Goal: Task Accomplishment & Management: Complete application form

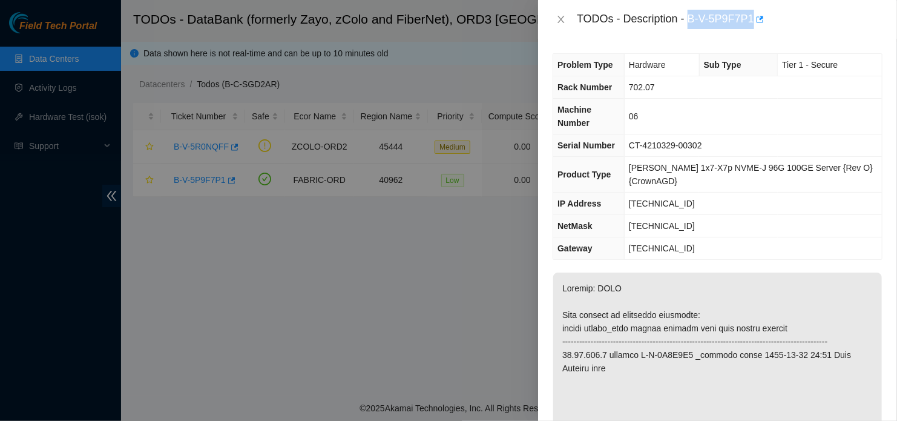
scroll to position [242, 0]
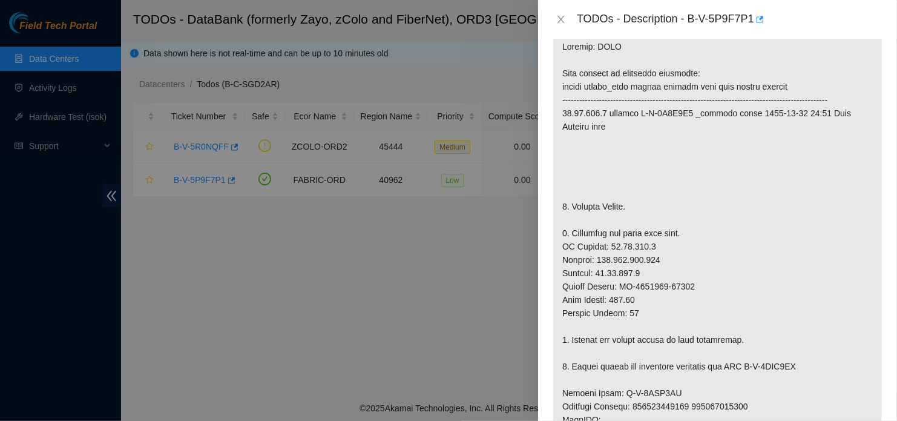
click at [612, 355] on p at bounding box center [717, 393] width 329 height 724
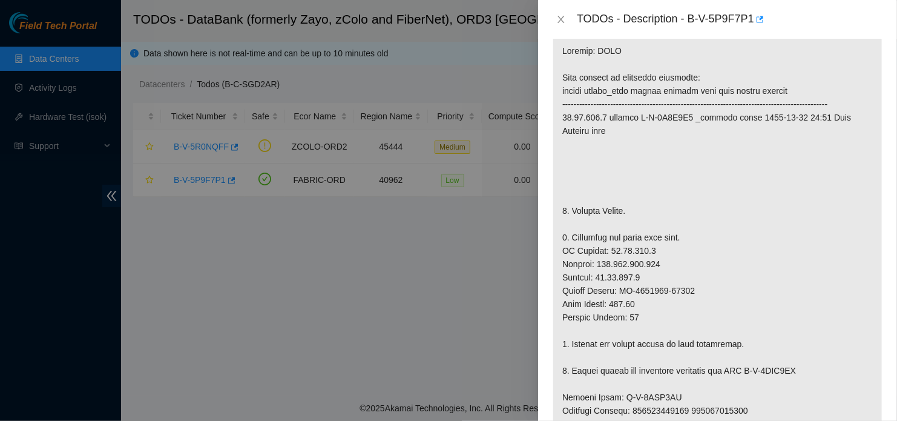
scroll to position [237, 0]
click at [717, 355] on p at bounding box center [717, 397] width 329 height 724
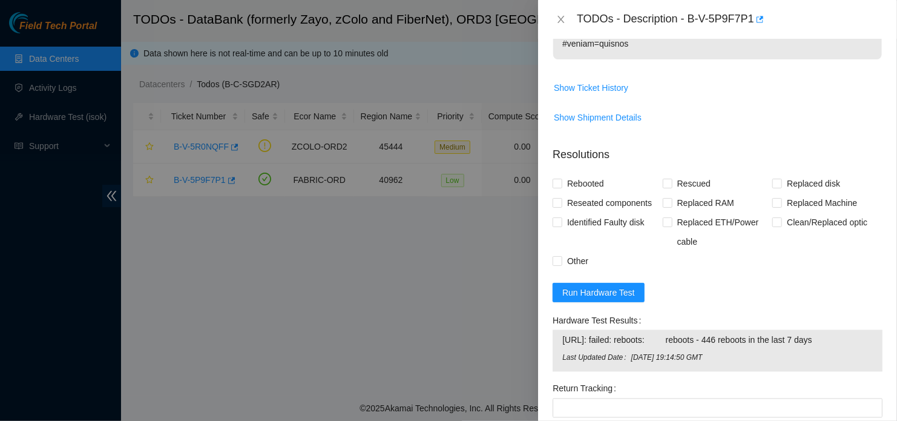
scroll to position [938, 0]
click at [617, 285] on span "Run Hardware Test" at bounding box center [598, 291] width 73 height 13
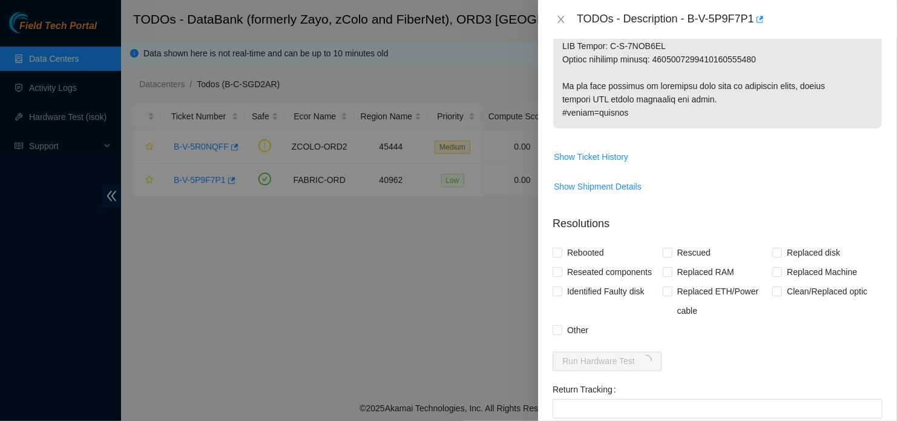
scroll to position [863, 0]
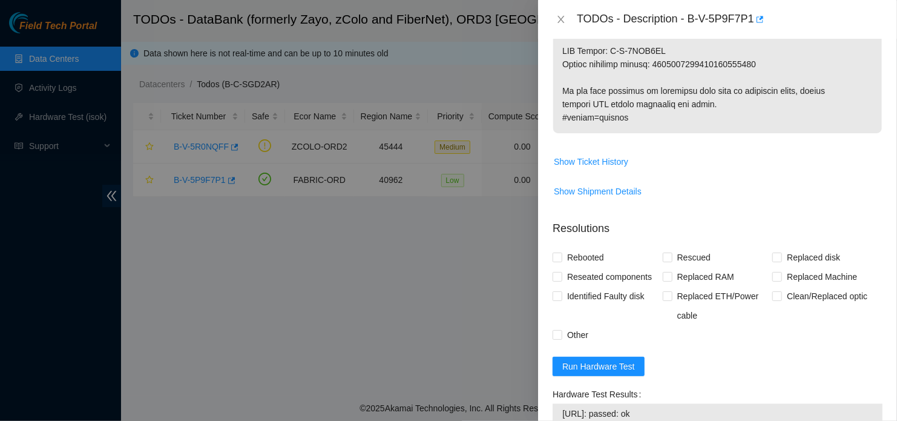
click at [691, 344] on form "Resolutions Rebooted Rescued Replaced disk Reseated components Replaced RAM Rep…" at bounding box center [718, 411] width 330 height 400
click at [559, 252] on input "Rebooted" at bounding box center [557, 256] width 8 height 8
checkbox input "true"
click at [673, 248] on span "Rescued" at bounding box center [694, 257] width 43 height 19
click at [670, 252] on input "Rescued" at bounding box center [667, 256] width 8 height 8
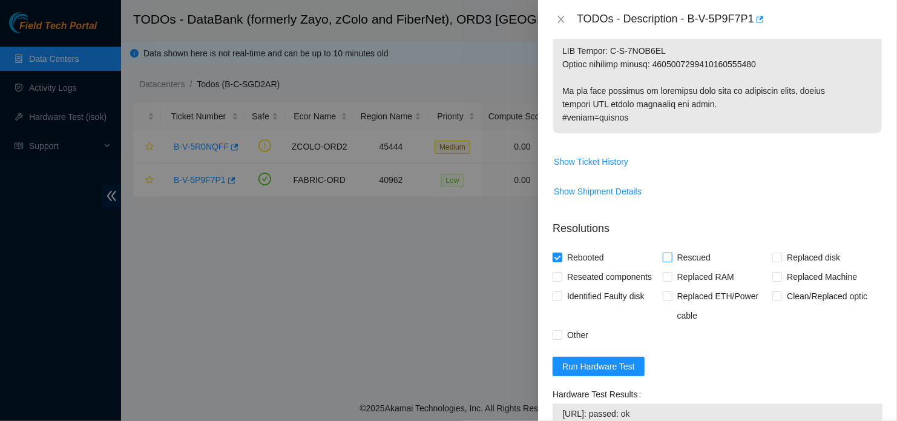
checkbox input "true"
click at [773, 272] on input "Replaced Machine" at bounding box center [777, 276] width 8 height 8
checkbox input "true"
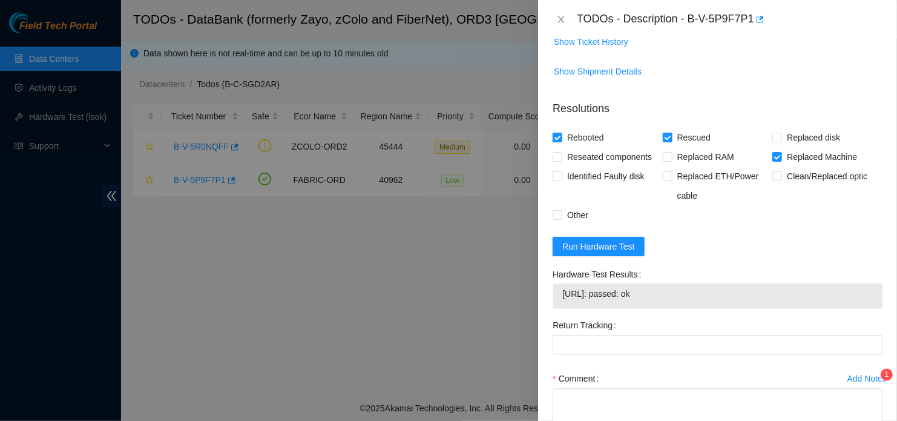
scroll to position [1053, 0]
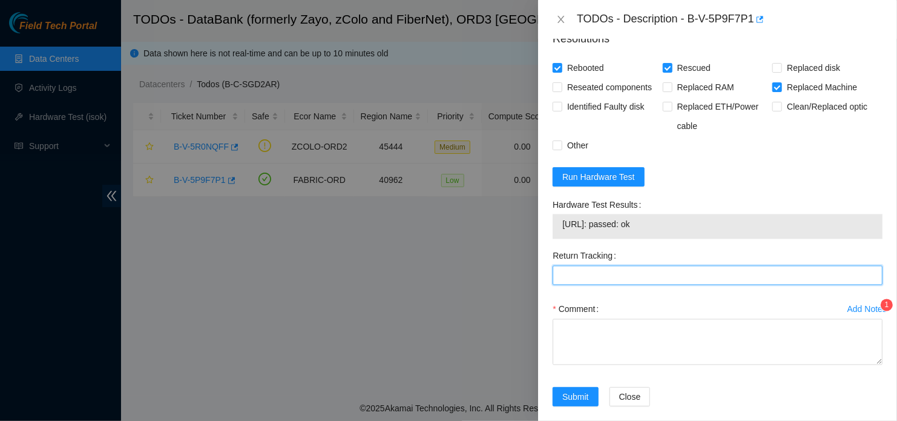
click at [666, 266] on Tracking "Return Tracking" at bounding box center [718, 275] width 330 height 19
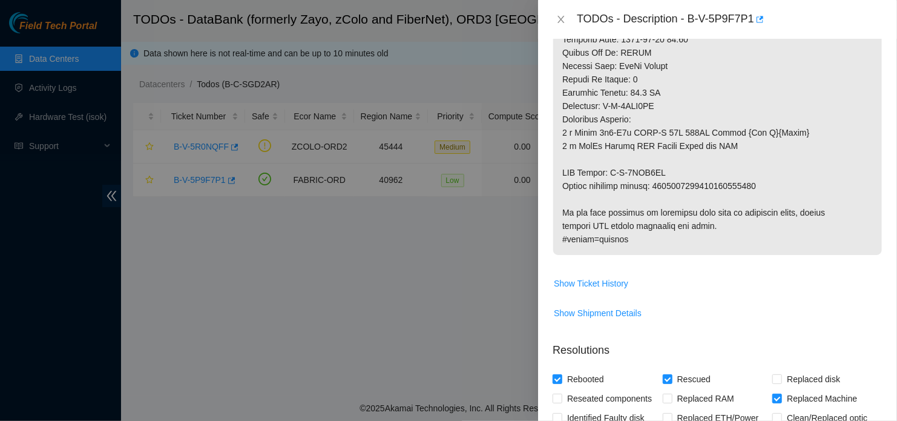
scroll to position [740, 0]
click at [778, 305] on span "Show Shipment Details" at bounding box center [717, 314] width 329 height 19
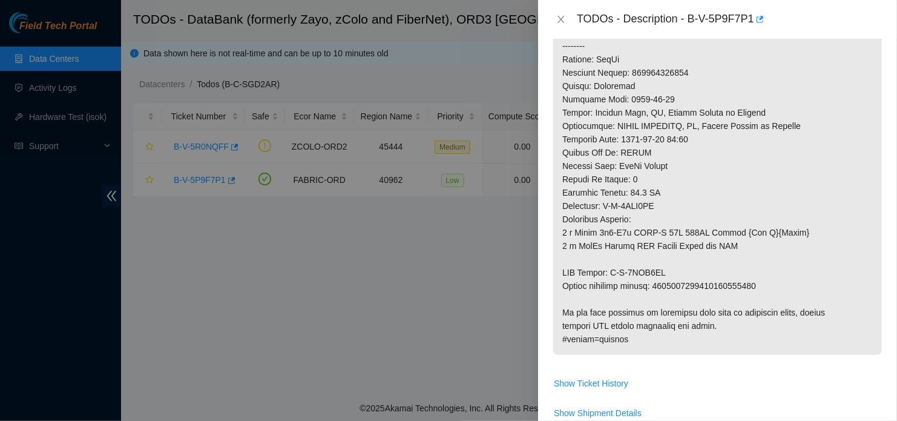
scroll to position [641, 0]
drag, startPoint x: 656, startPoint y: 271, endPoint x: 755, endPoint y: 273, distance: 98.7
copy p "9612018969028700238923"
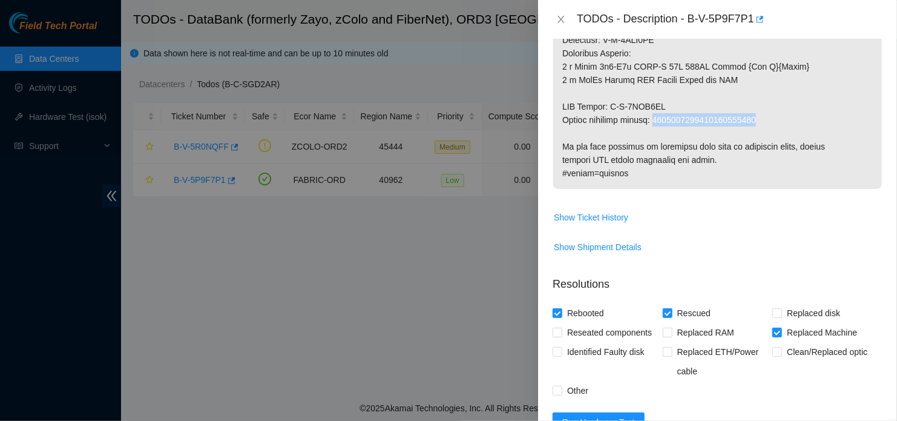
scroll to position [941, 0]
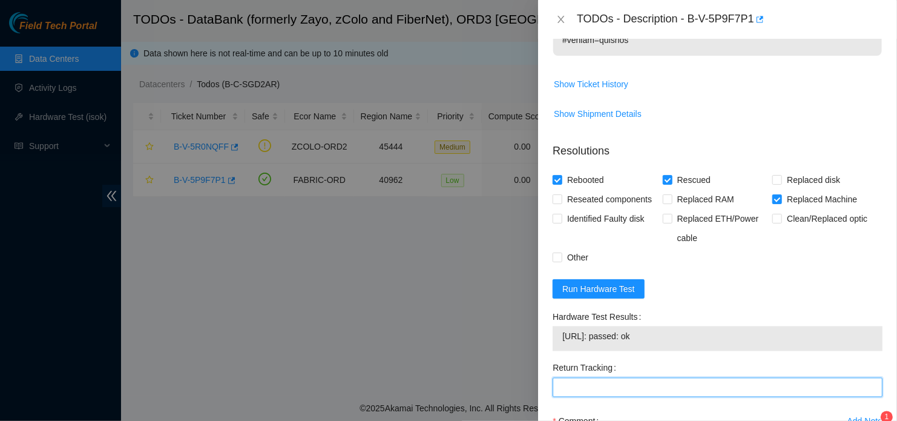
click at [648, 378] on Tracking "Return Tracking" at bounding box center [718, 387] width 330 height 19
paste Tracking "9612018969028700238923"
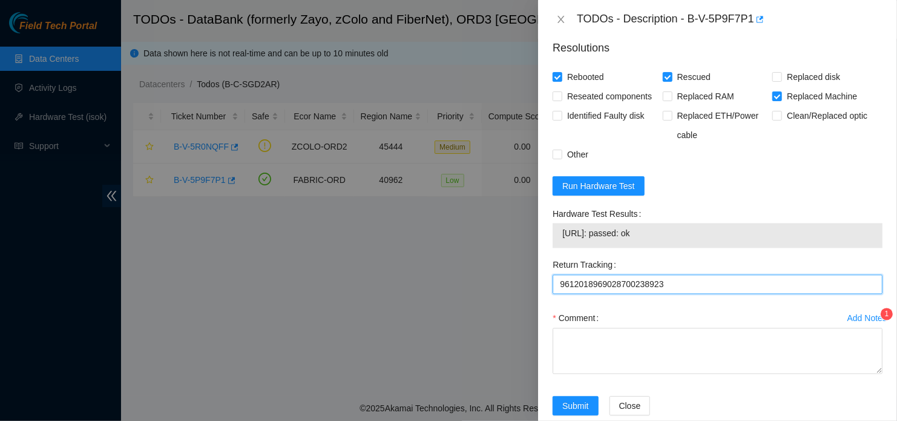
scroll to position [1044, 0]
type Tracking "9612018969028700238923"
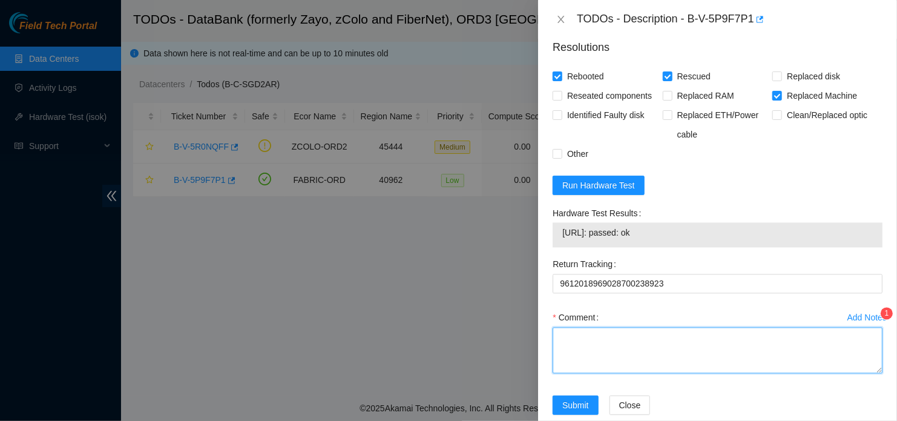
click at [619, 348] on textarea "Comment" at bounding box center [718, 351] width 330 height 46
paste textarea "- Located device - Replaced device; SN: old CT-4210329-00302 > new CT-4200409-0…"
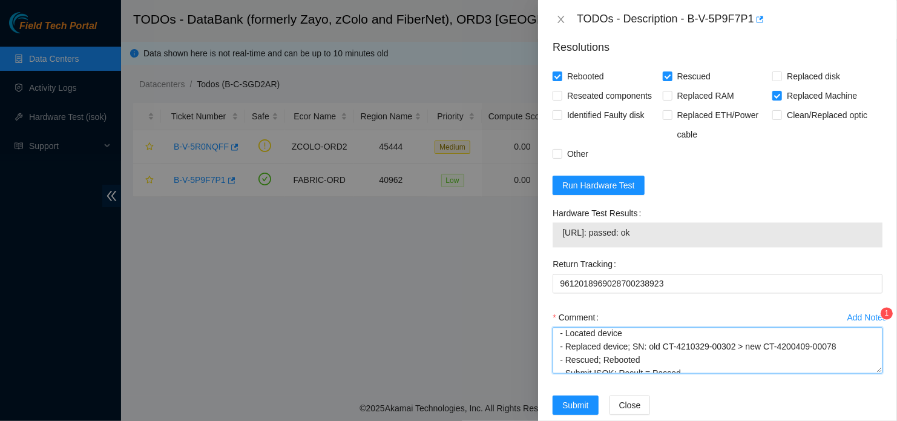
scroll to position [0, 0]
type textarea "- Located device - Replaced device; SN: old CT-4210329-00302 > new CT-4200409-0…"
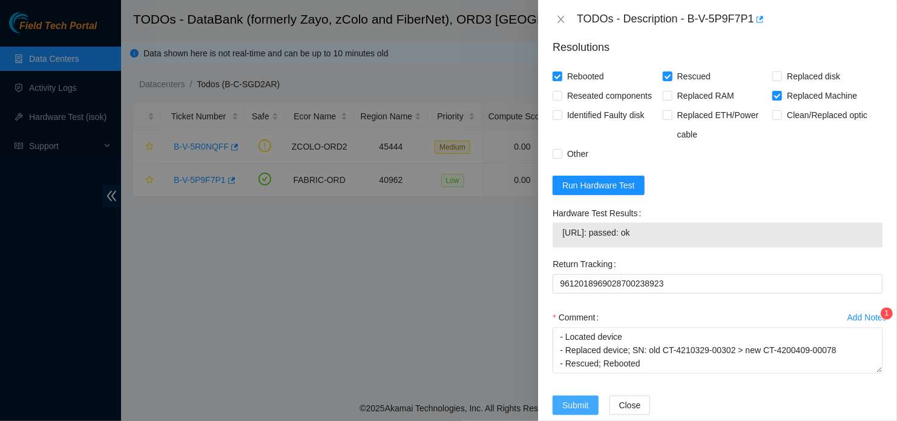
click at [585, 398] on span "Submit" at bounding box center [575, 404] width 27 height 13
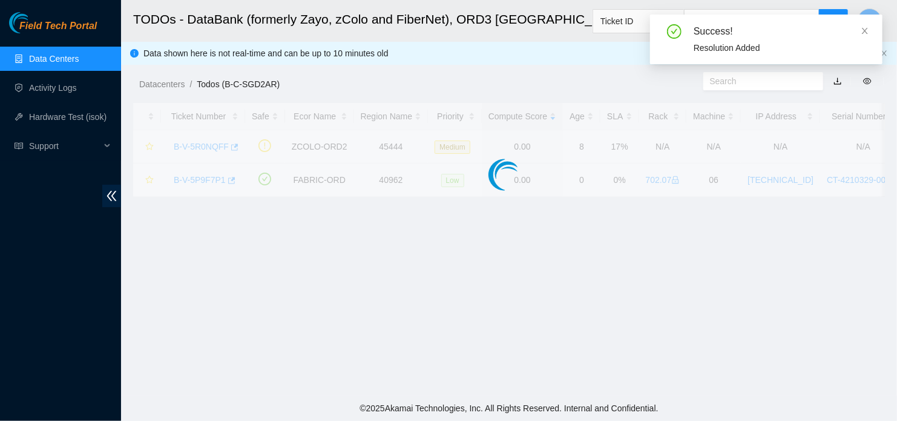
scroll to position [343, 0]
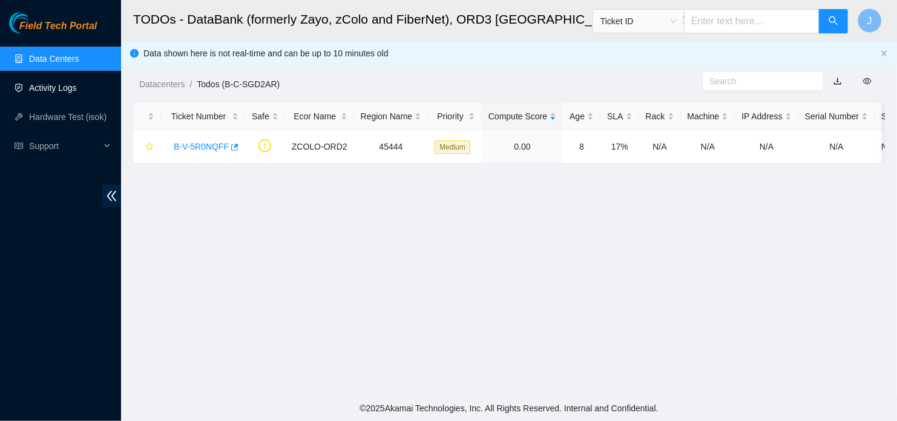
click at [67, 85] on link "Activity Logs" at bounding box center [53, 88] width 48 height 10
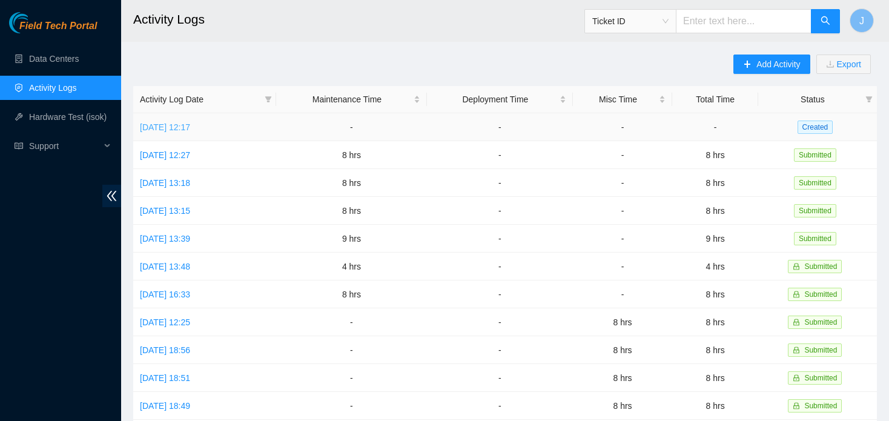
click at [190, 124] on link "[DATE] 12:17" at bounding box center [165, 127] width 50 height 10
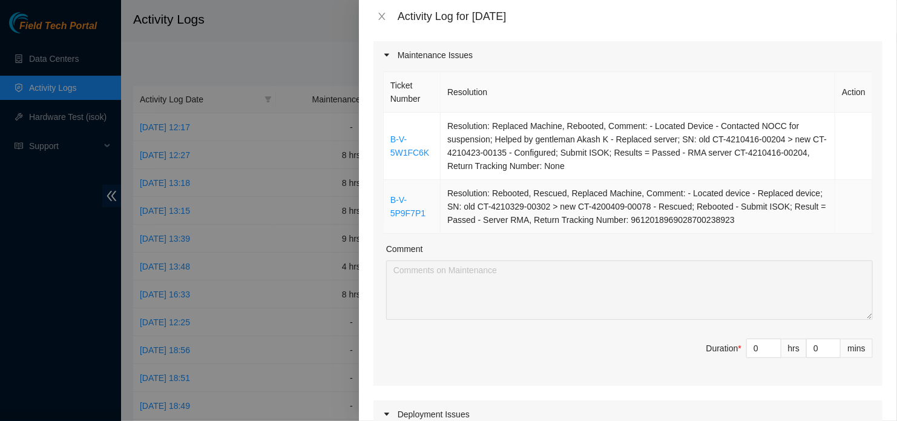
scroll to position [163, 0]
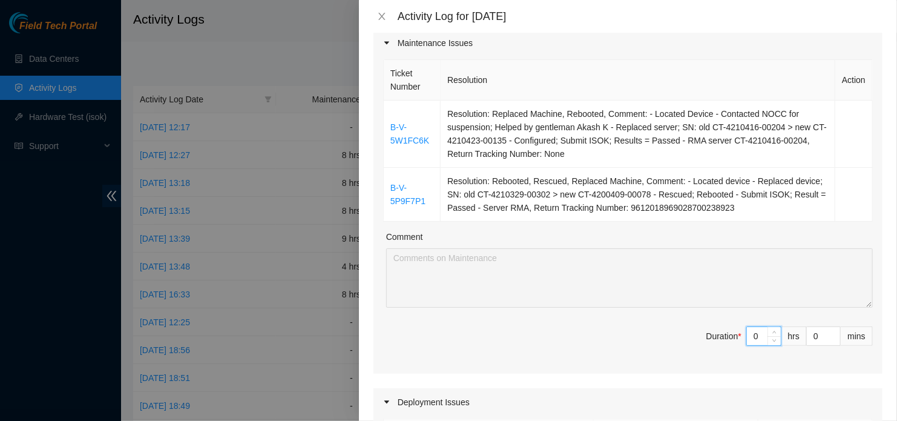
click at [755, 337] on input "0" at bounding box center [764, 336] width 34 height 18
type input "09"
type input "9"
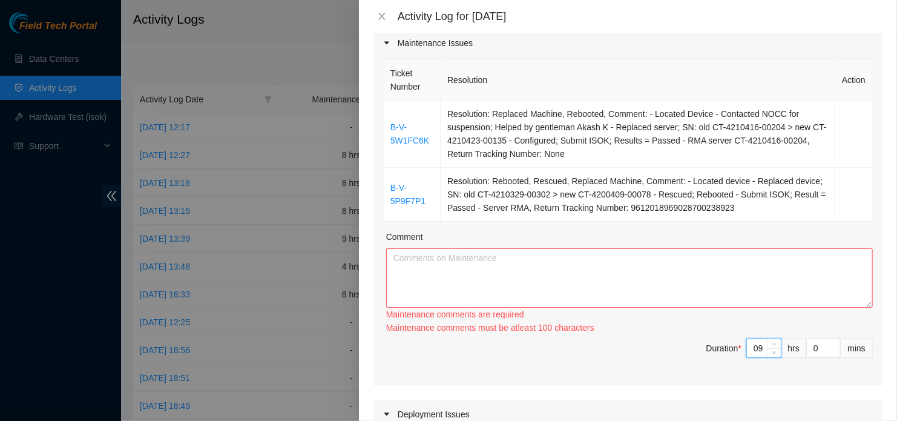
type input "0"
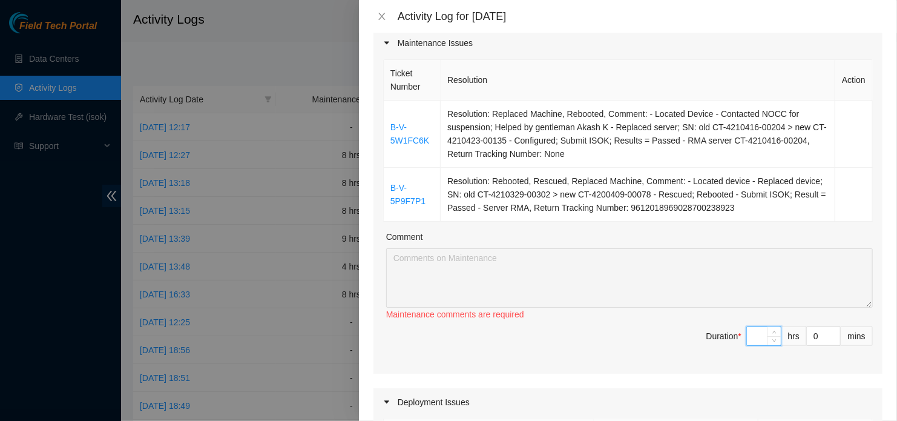
type input "8"
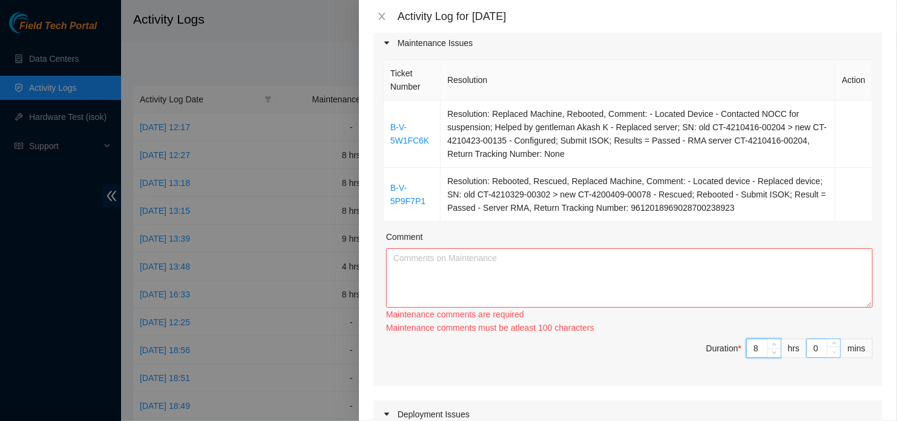
click at [827, 349] on span "Decrease Value" at bounding box center [833, 351] width 13 height 11
type input "8"
click at [815, 346] on input "0" at bounding box center [823, 348] width 33 height 18
type input "03"
type input "3"
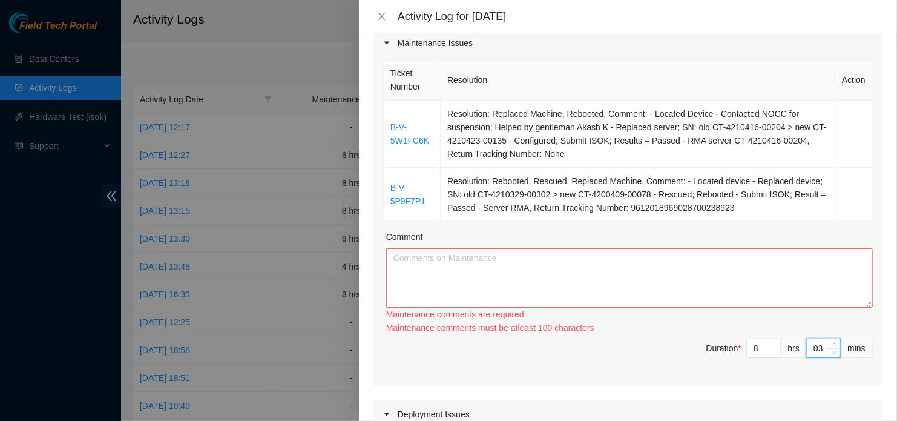
type input "030"
type input "30"
type input "03"
type input "3"
type input "0"
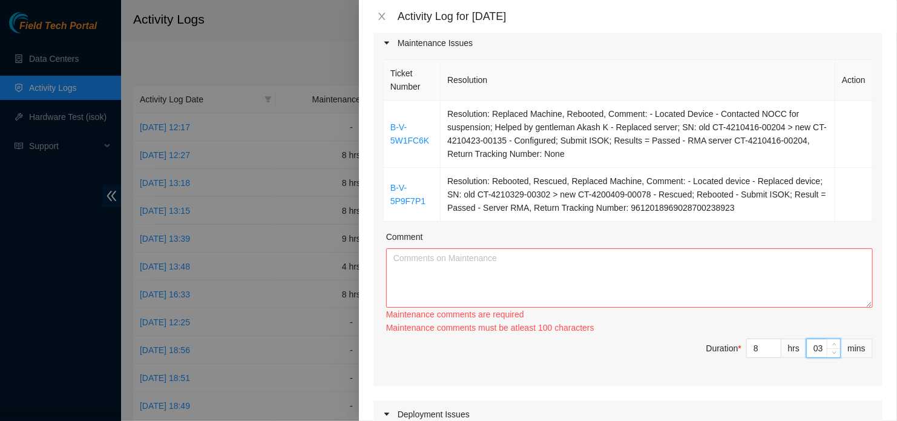
type input "0"
type input "3"
type input "30"
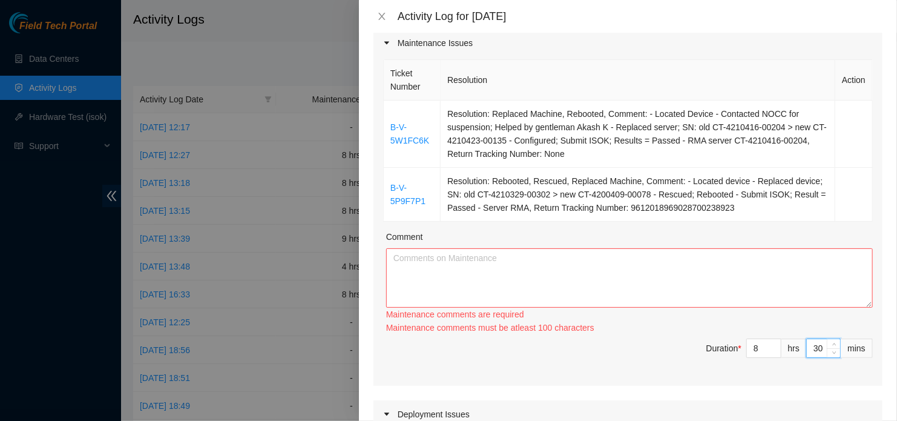
type input "30"
click at [697, 285] on textarea "Comment" at bounding box center [629, 277] width 487 height 59
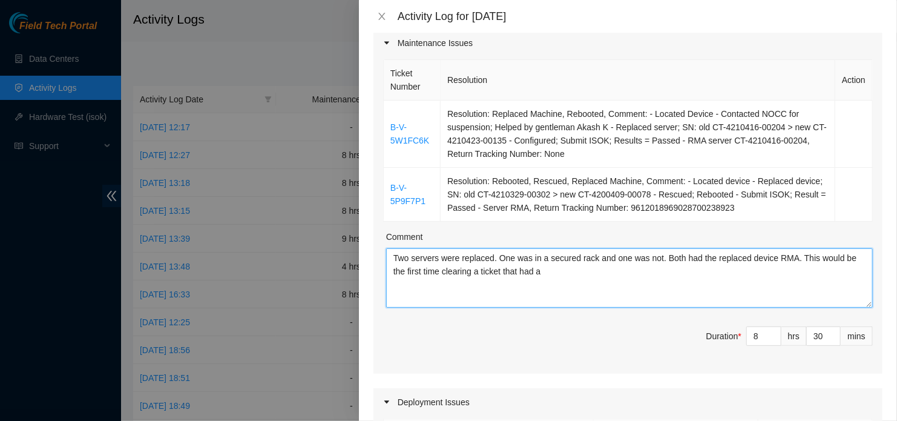
click at [562, 270] on textarea "Two servers were replaced. One was in a secured rack and one was not. Both had …" at bounding box center [629, 277] width 487 height 59
type textarea "Two servers were replaced. One was in a secured rack and one was not. Both had …"
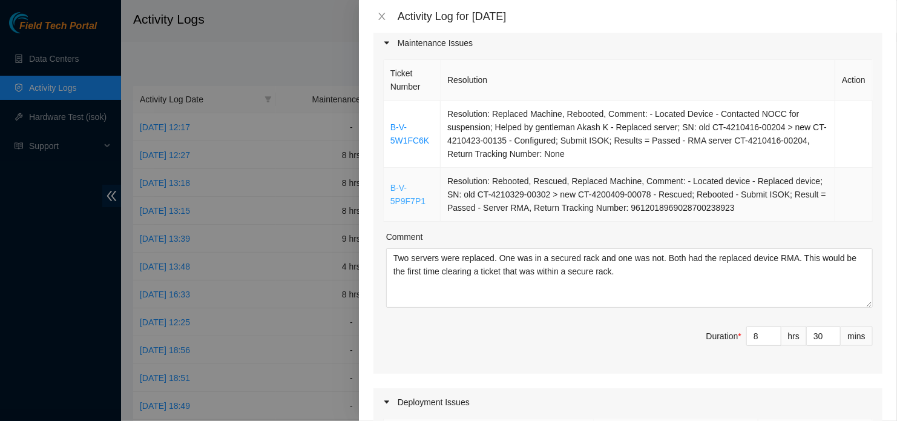
click at [401, 196] on link "B-V-5P9F7P1" at bounding box center [407, 194] width 35 height 23
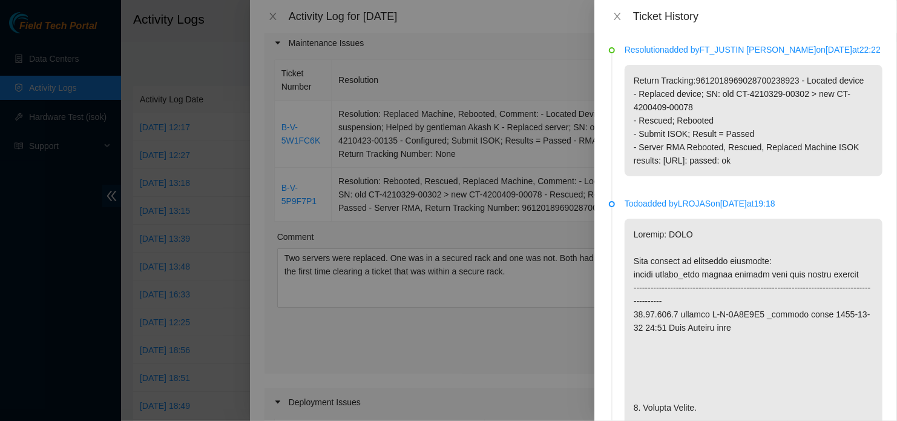
drag, startPoint x: 690, startPoint y: 56, endPoint x: 862, endPoint y: 5, distance: 179.9
click at [862, 5] on div "Ticket History Resolution added by FT_JUSTIN [PERSON_NAME] on [DATE] 22:22 Retu…" at bounding box center [746, 210] width 303 height 421
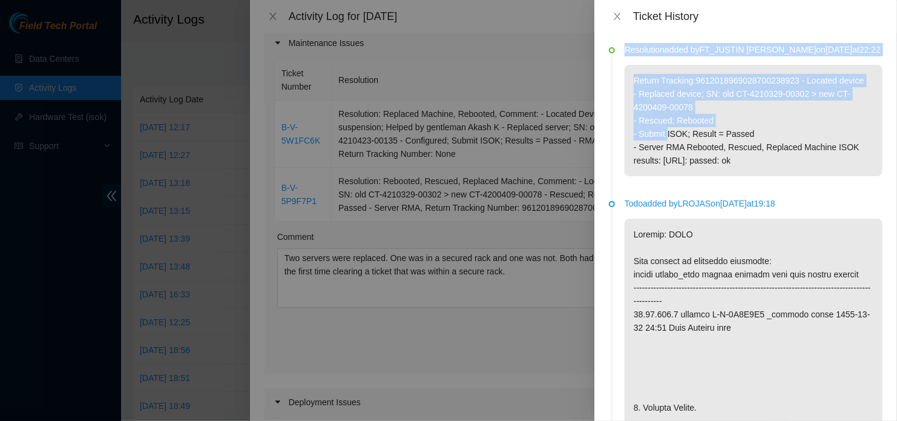
drag, startPoint x: 613, startPoint y: 51, endPoint x: 668, endPoint y: 142, distance: 105.4
click at [668, 142] on li "Resolution added by FT_JUSTIN [PERSON_NAME] on [DATE] 22:22 Return Tracking:961…" at bounding box center [746, 124] width 274 height 154
click at [668, 142] on p "Return Tracking:9612018969028700238923 - Located device - Replaced device; SN: …" at bounding box center [754, 120] width 258 height 111
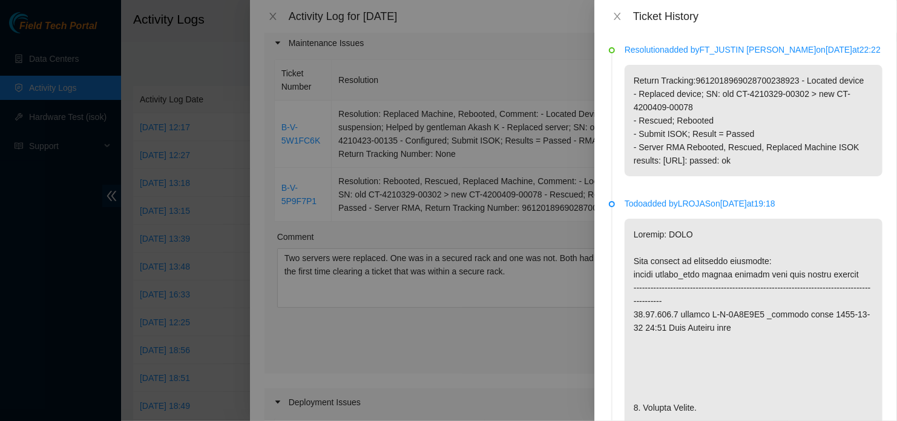
click at [687, 151] on p "Return Tracking:9612018969028700238923 - Located device - Replaced device; SN: …" at bounding box center [754, 120] width 258 height 111
click at [476, 170] on div at bounding box center [448, 210] width 897 height 421
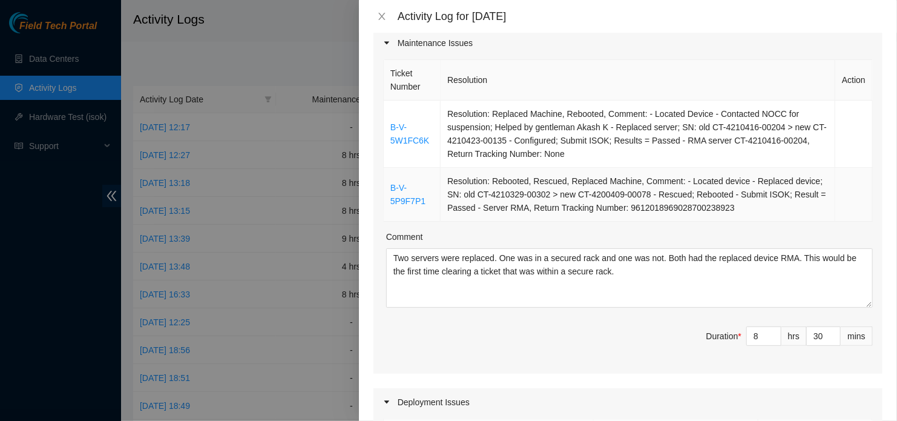
click at [578, 197] on td "Resolution: Rebooted, Rescued, Replaced Machine, Comment: - Located device - Re…" at bounding box center [638, 195] width 395 height 54
click at [660, 193] on td "Resolution: Rebooted, Rescued, Replaced Machine, Comment: - Located device - Re…" at bounding box center [638, 195] width 395 height 54
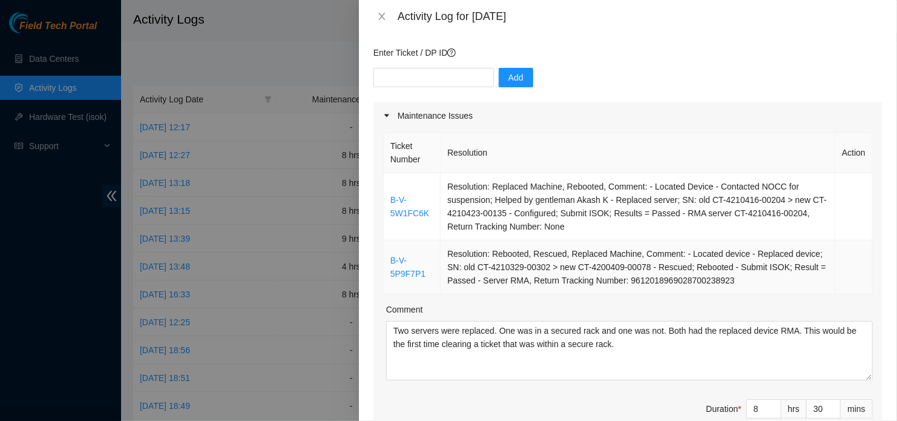
scroll to position [100, 0]
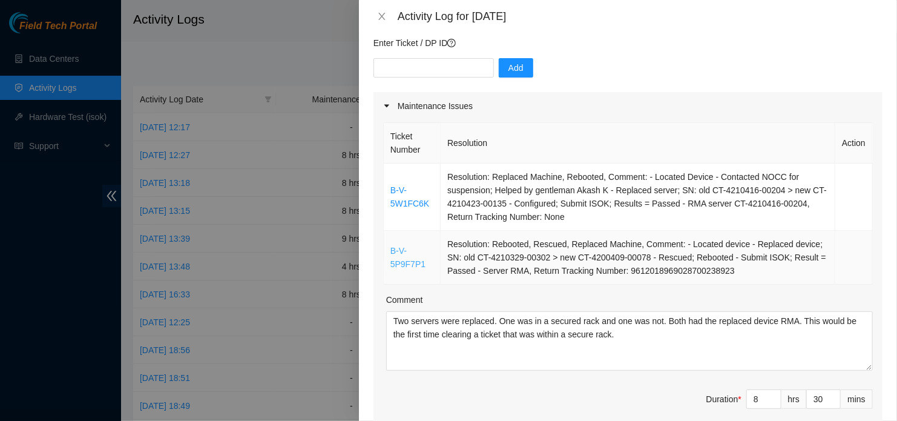
click at [401, 266] on link "B-V-5P9F7P1" at bounding box center [407, 257] width 35 height 23
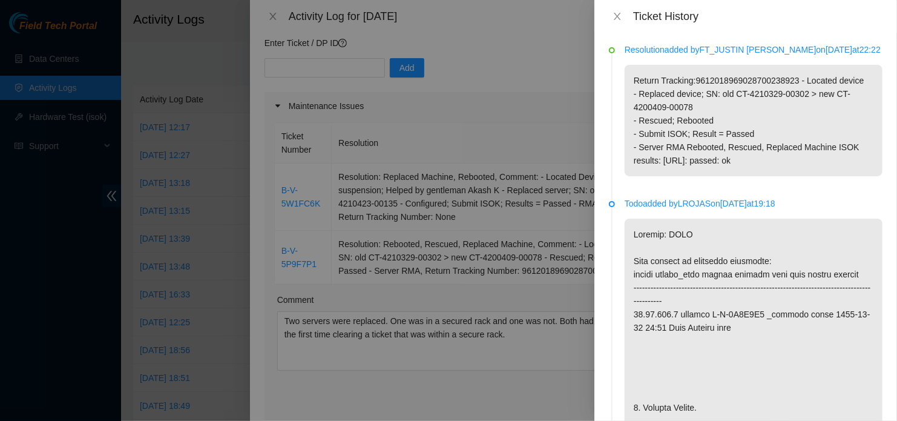
click at [680, 164] on p "Return Tracking:9612018969028700238923 - Located device - Replaced device; SN: …" at bounding box center [754, 120] width 258 height 111
click at [685, 165] on p "Return Tracking:9612018969028700238923 - Located device - Replaced device; SN: …" at bounding box center [754, 120] width 258 height 111
click at [547, 347] on div at bounding box center [448, 210] width 897 height 421
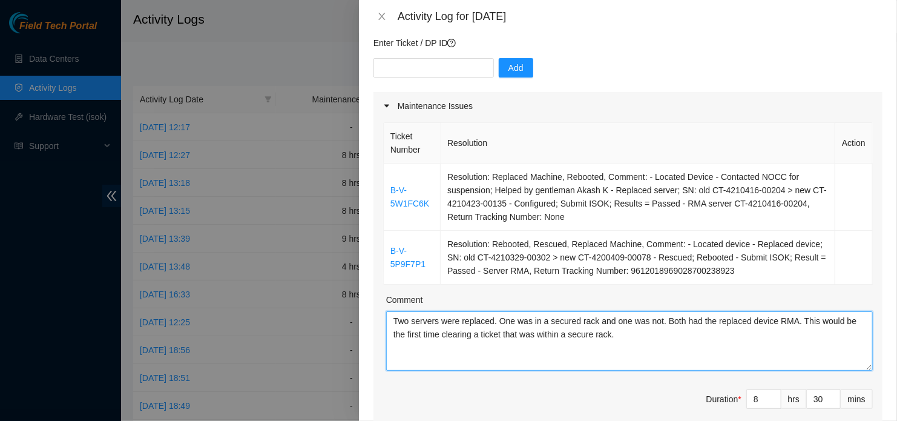
drag, startPoint x: 632, startPoint y: 333, endPoint x: 794, endPoint y: 323, distance: 162.5
click at [794, 323] on textarea "Two servers were replaced. One was in a secured rack and one was not. Both had …" at bounding box center [629, 340] width 487 height 59
click at [760, 355] on textarea "Two servers were replaced. One was in a secured rack and one was not. Both had …" at bounding box center [629, 340] width 487 height 59
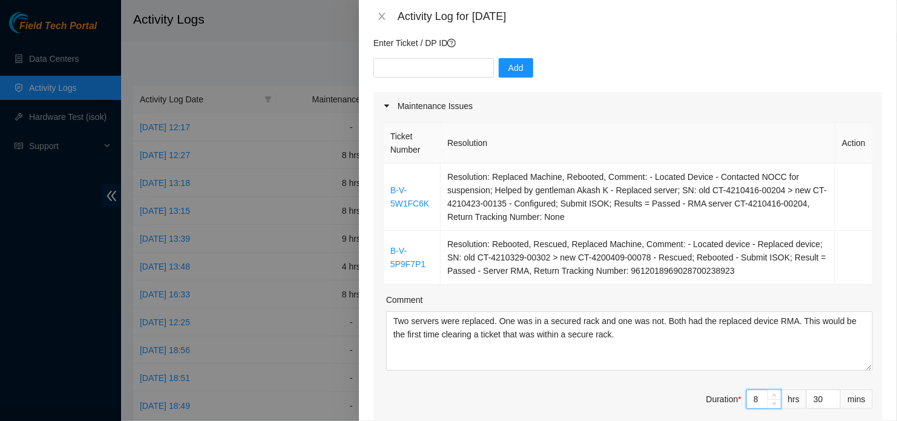
click at [753, 404] on input "8" at bounding box center [764, 399] width 34 height 18
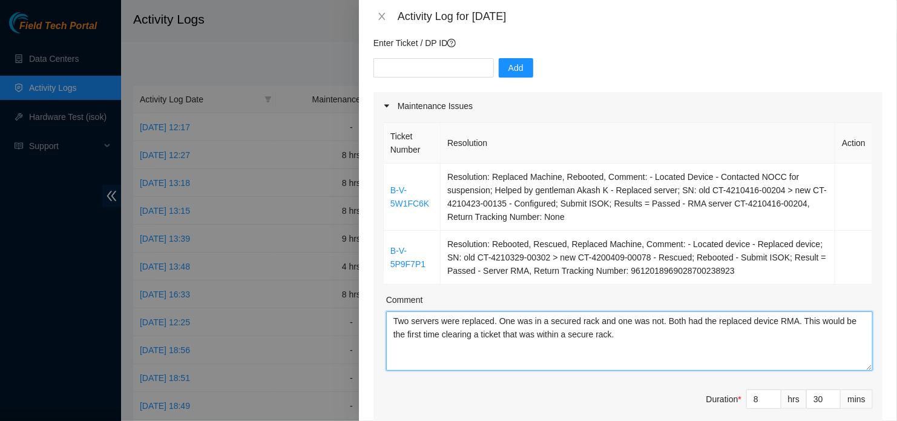
click at [696, 347] on textarea "Two servers were replaced. One was in a secured rack and one was not. Both had …" at bounding box center [629, 340] width 487 height 59
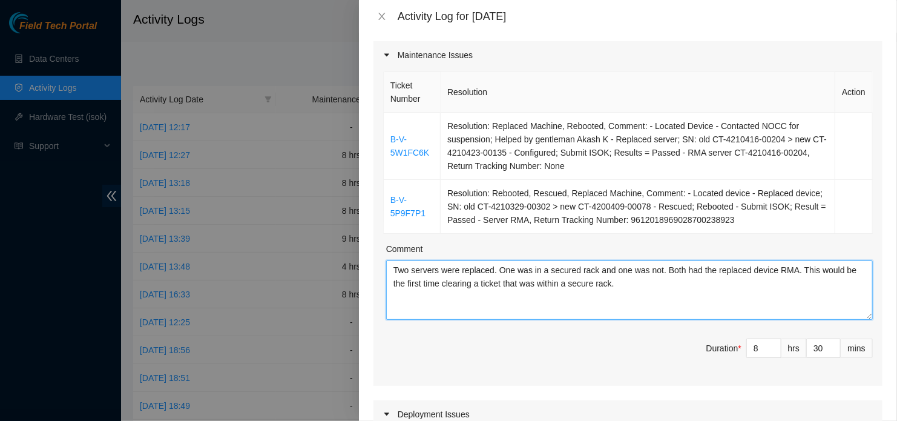
scroll to position [166, 0]
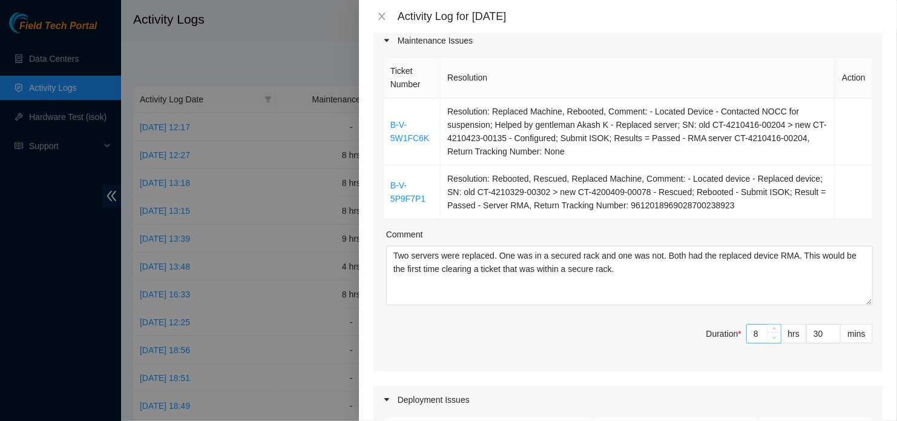
type input "7"
click at [768, 332] on span "Decrease Value" at bounding box center [774, 337] width 13 height 11
type input "6"
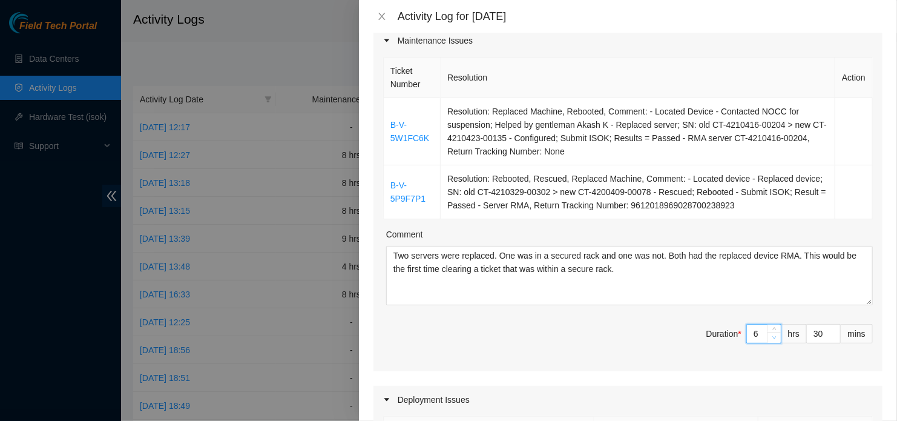
click at [768, 332] on span "Decrease Value" at bounding box center [774, 337] width 13 height 11
type input "7"
click at [771, 327] on span "up" at bounding box center [774, 330] width 7 height 7
type input "8"
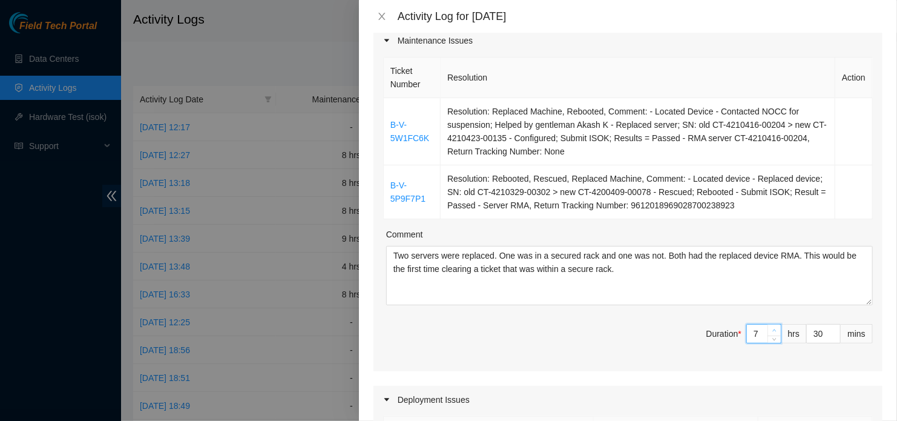
type input "8"
click at [771, 327] on span "up" at bounding box center [774, 330] width 7 height 7
type input "9"
click at [771, 327] on span "up" at bounding box center [774, 330] width 7 height 7
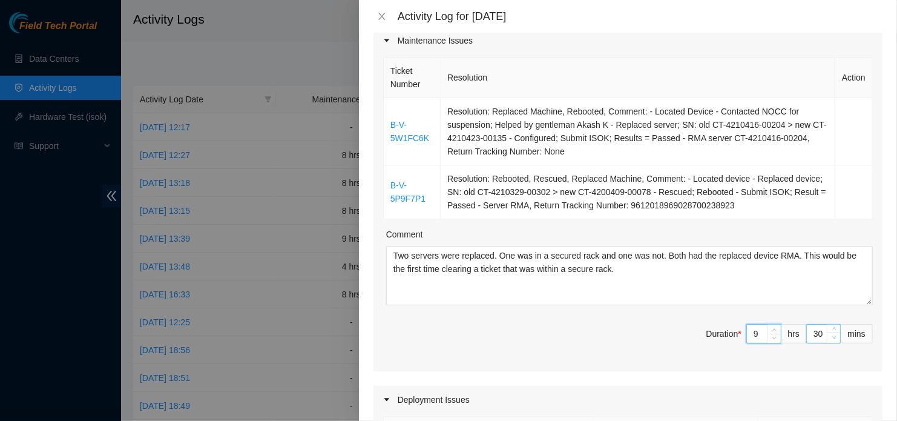
type input "29"
click at [827, 339] on span "Decrease Value" at bounding box center [833, 337] width 13 height 11
type input "28"
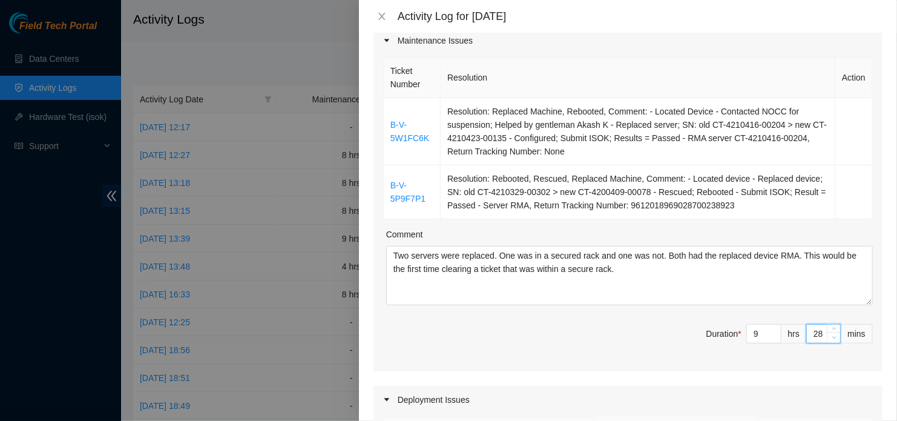
click at [827, 339] on span "Decrease Value" at bounding box center [833, 337] width 13 height 11
click at [814, 333] on input "28" at bounding box center [823, 334] width 33 height 18
type input "0"
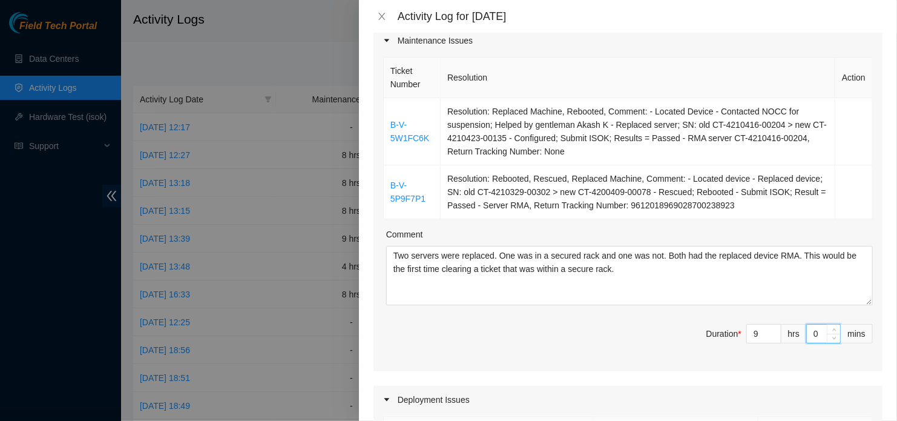
type input "0"
click at [680, 406] on div "Deployment Issues" at bounding box center [628, 400] width 509 height 28
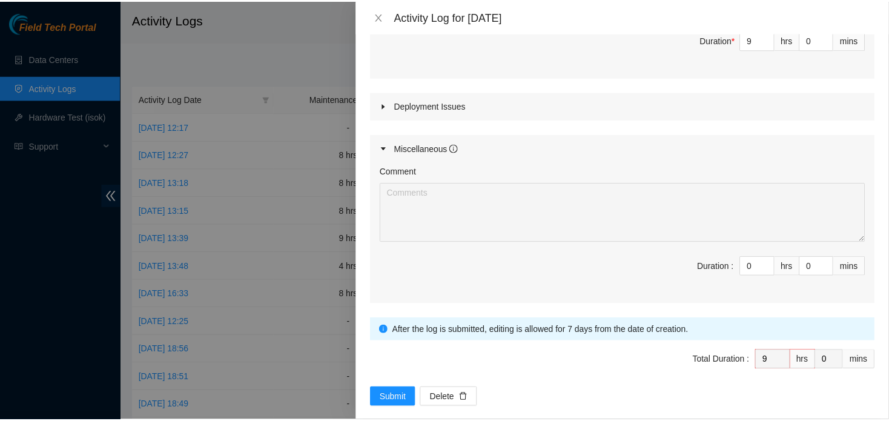
scroll to position [472, 0]
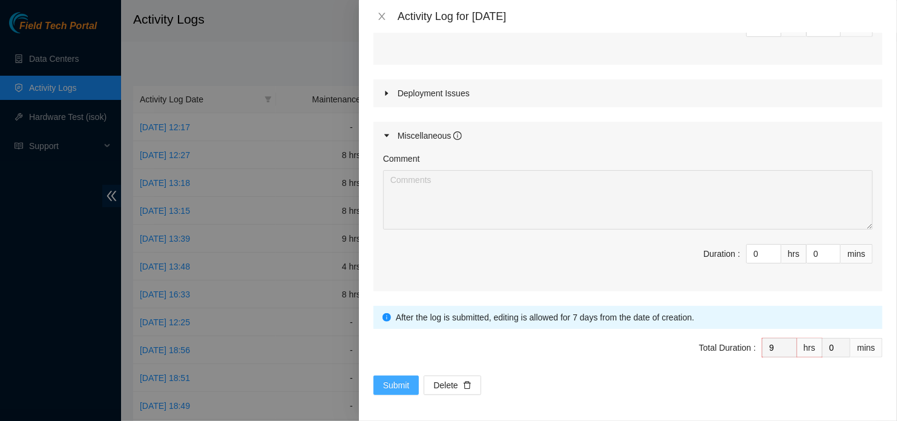
click at [400, 390] on button "Submit" at bounding box center [397, 384] width 46 height 19
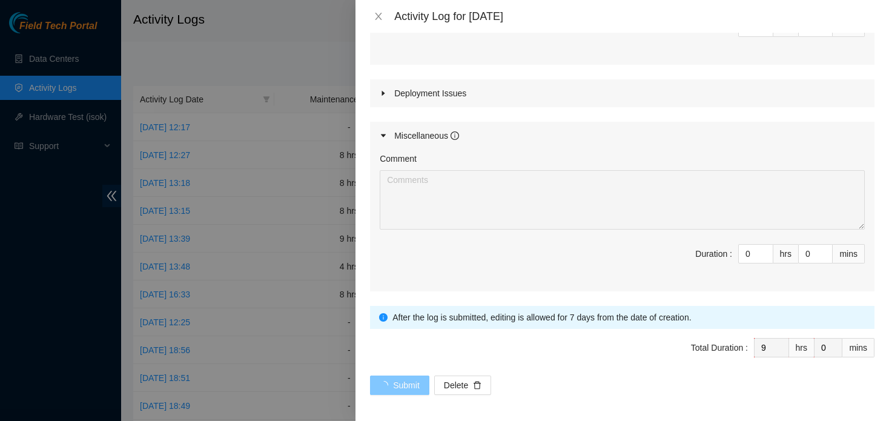
scroll to position [0, 0]
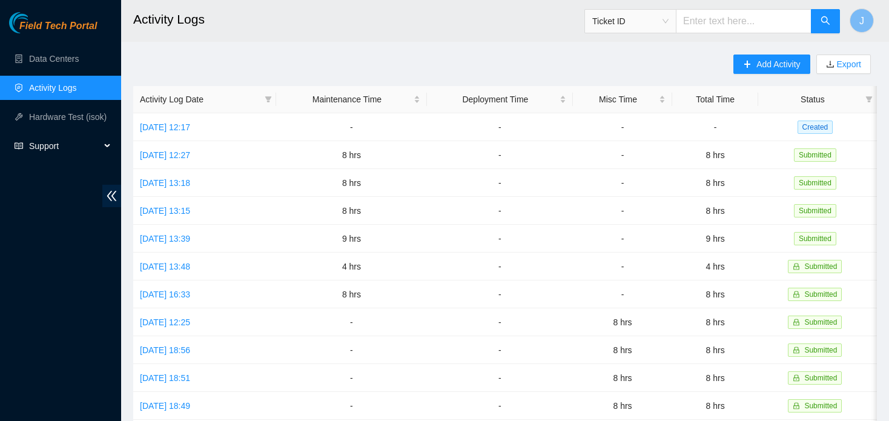
click at [77, 139] on span "Support" at bounding box center [64, 146] width 71 height 24
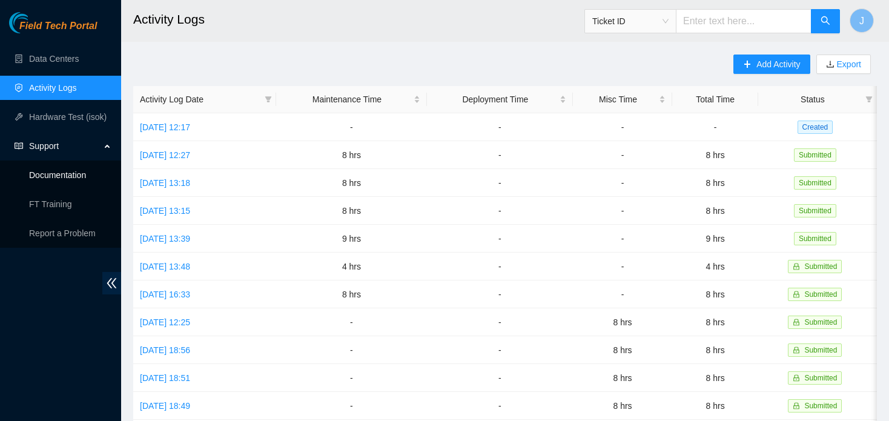
click at [74, 180] on link "Documentation" at bounding box center [57, 175] width 57 height 10
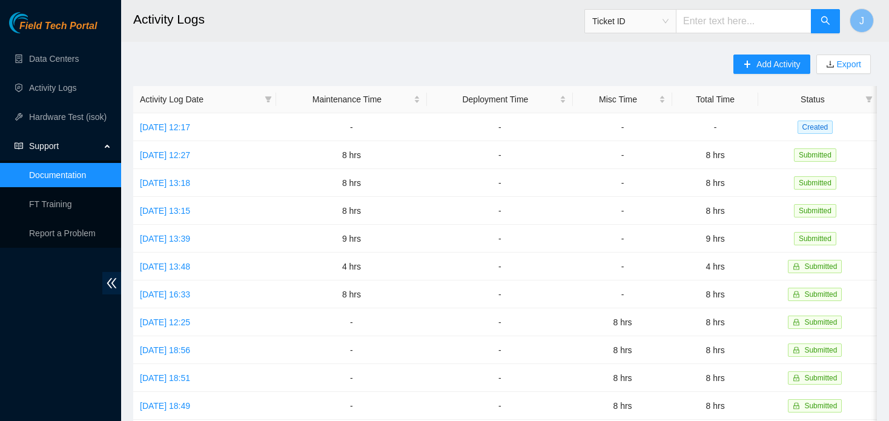
click at [84, 170] on link "Documentation" at bounding box center [57, 175] width 57 height 10
